Goal: Task Accomplishment & Management: Use online tool/utility

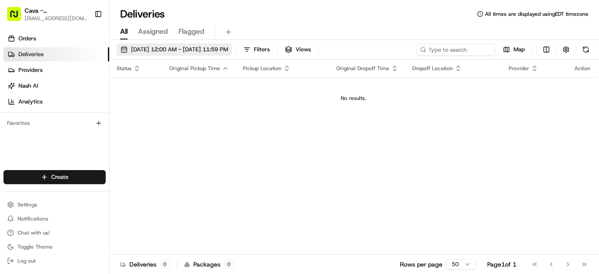
click at [228, 52] on span "[DATE] 12:00 AM - [DATE] 11:59 PM" at bounding box center [179, 50] width 97 height 8
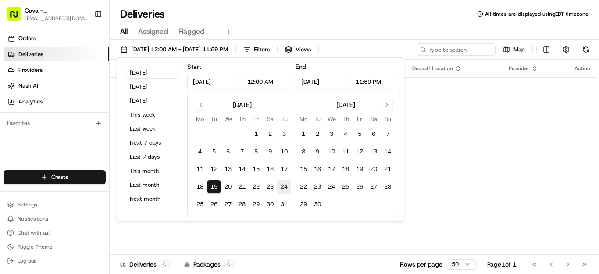
click at [286, 189] on button "24" at bounding box center [284, 187] width 14 height 14
type input "[DATE]"
click at [211, 81] on input "[DATE]" at bounding box center [212, 82] width 51 height 16
type input "[DATE]"
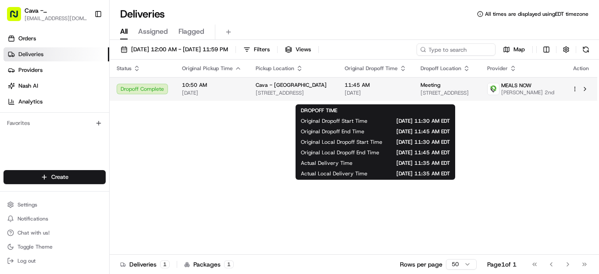
click at [406, 96] on span "[DATE]" at bounding box center [375, 92] width 62 height 7
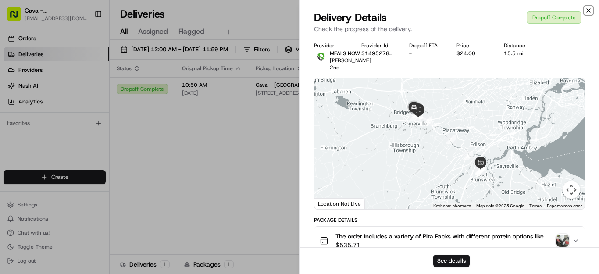
click at [588, 10] on icon "button" at bounding box center [588, 10] width 7 height 7
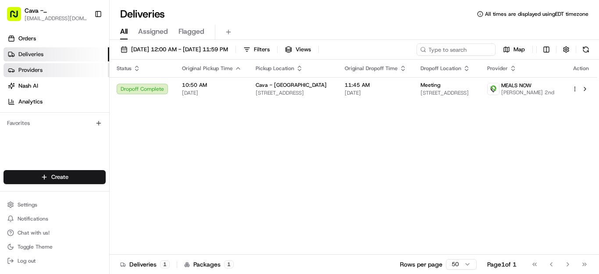
click at [42, 69] on span "Providers" at bounding box center [30, 70] width 24 height 8
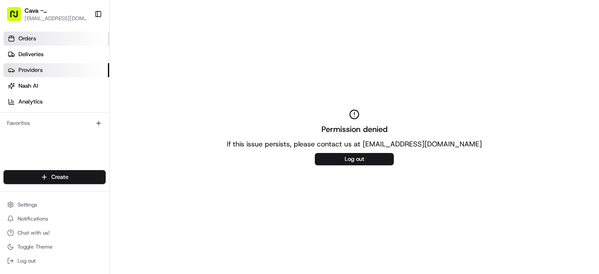
click at [51, 41] on link "Orders" at bounding box center [57, 39] width 106 height 14
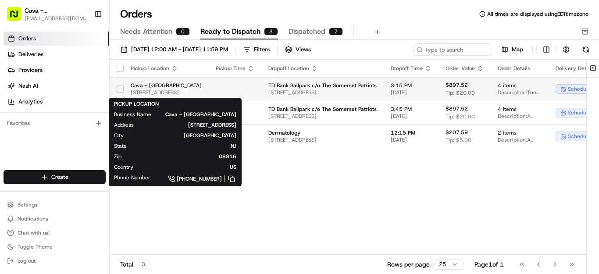
click at [202, 89] on span "[STREET_ADDRESS]" at bounding box center [166, 92] width 71 height 7
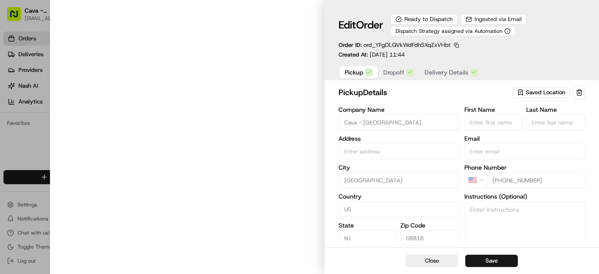
type input "[STREET_ADDRESS]"
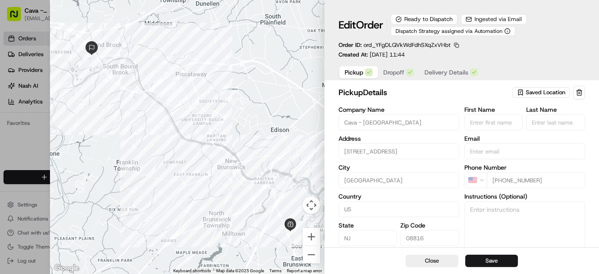
click at [543, 52] on div "Edit Order Ready to Dispatch Ingested via Email Dispatch Strategy assigned via …" at bounding box center [461, 36] width 246 height 45
